Goal: Navigation & Orientation: Find specific page/section

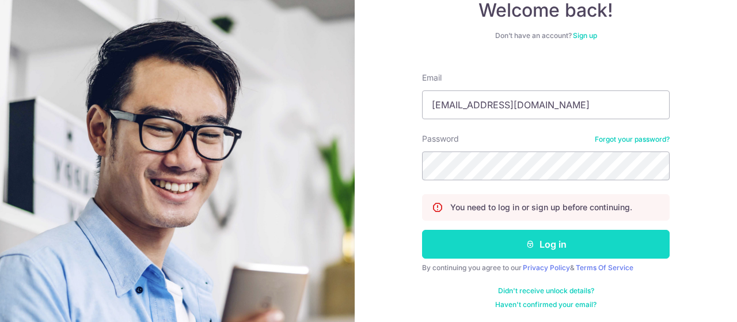
click at [550, 247] on button "Log in" at bounding box center [546, 244] width 248 height 29
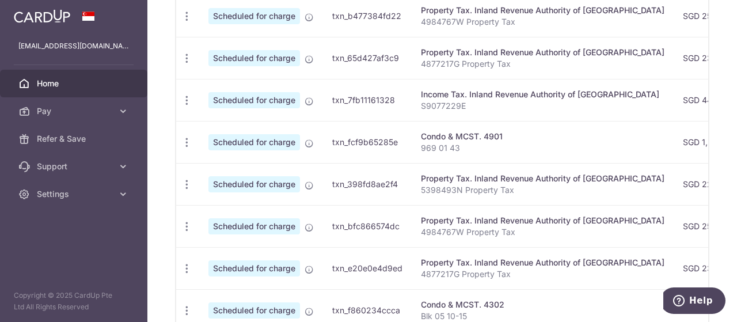
scroll to position [403, 0]
